Goal: Navigation & Orientation: Go to known website

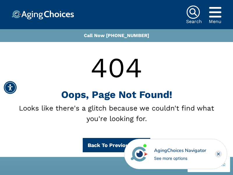
scroll to position [181, 0]
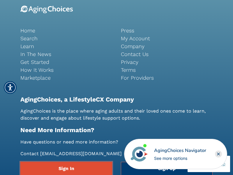
click at [66, 168] on link "Sign In" at bounding box center [66, 168] width 92 height 13
